Goal: Information Seeking & Learning: Stay updated

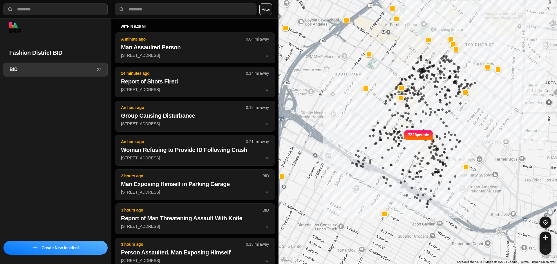
select select "*"
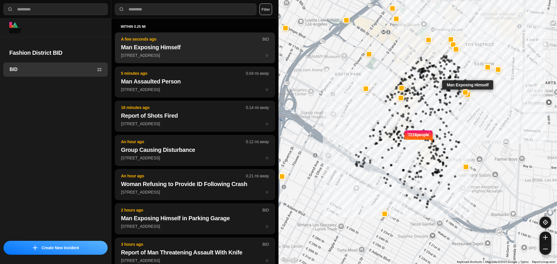
click at [220, 39] on p "A few seconds ago" at bounding box center [191, 39] width 141 height 6
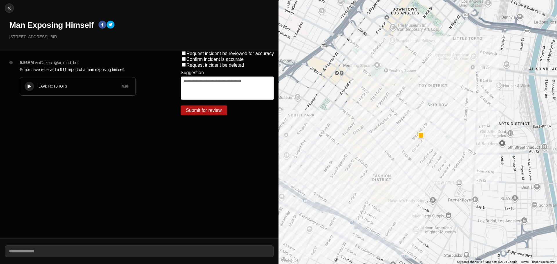
click at [29, 87] on icon at bounding box center [29, 87] width 3 height 4
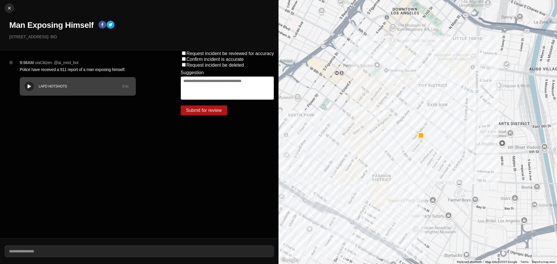
click at [71, 93] on div "LAPD HOTSHOTS 9.9 s" at bounding box center [78, 87] width 116 height 18
click at [63, 92] on div "LAPD HOTSHOTS 9.9 s" at bounding box center [78, 87] width 116 height 18
click at [8, 9] on img at bounding box center [9, 8] width 6 height 6
select select "*"
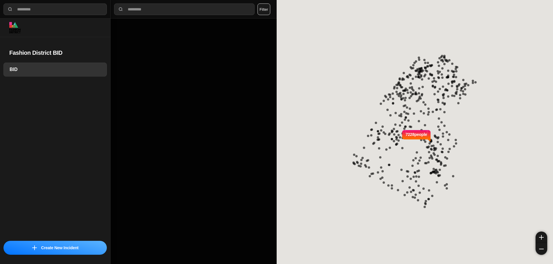
select select "*"
